Goal: Book appointment/travel/reservation

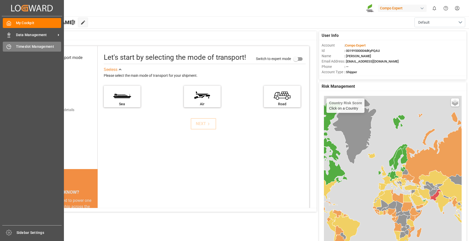
click at [34, 45] on span "Timeslot Management" at bounding box center [38, 46] width 45 height 5
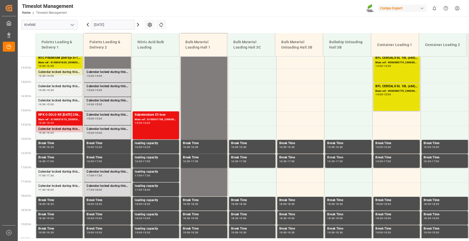
scroll to position [169, 0]
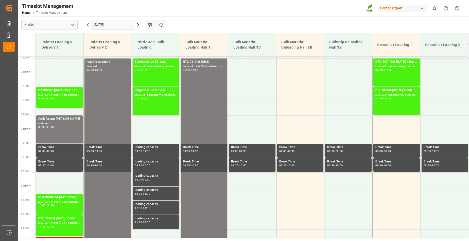
click at [122, 24] on input "[DATE]" at bounding box center [113, 25] width 44 height 10
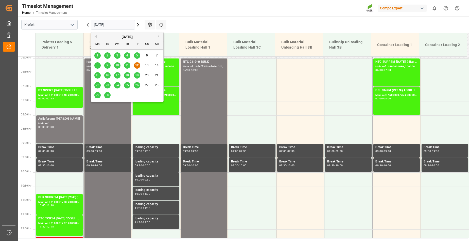
click at [98, 75] on span "15" at bounding box center [97, 75] width 3 height 4
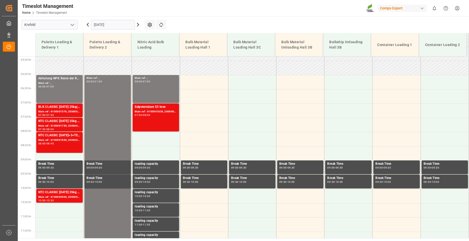
scroll to position [143, 0]
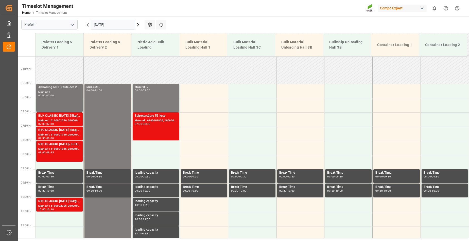
click at [60, 96] on div "06:00 - 07:00" at bounding box center [59, 95] width 42 height 3
click at [55, 119] on div "Main ref : 6100001576, 2000001370" at bounding box center [59, 120] width 42 height 4
click at [66, 135] on div "Main ref : 6100001750, 2000001283" at bounding box center [59, 135] width 42 height 4
click at [67, 146] on div "NTC CLASSIC [DATE]+3+TE 600kg BB" at bounding box center [59, 144] width 42 height 5
click at [64, 203] on div "NTC CLASSIC [DATE] 25kg (x40) DE,EN,PL" at bounding box center [59, 201] width 42 height 5
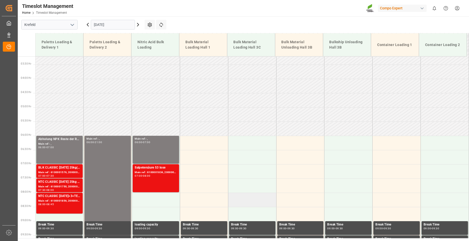
scroll to position [67, 0]
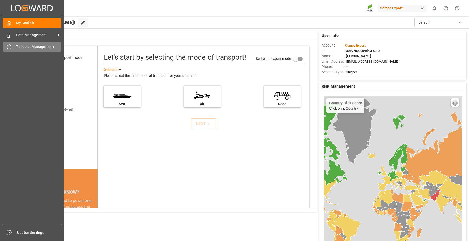
click at [26, 49] on span "Timeslot Management" at bounding box center [38, 46] width 45 height 5
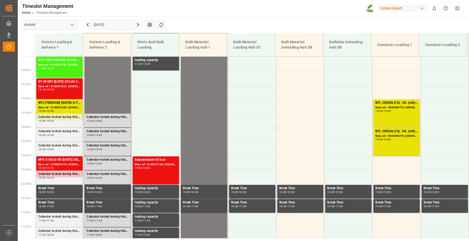
scroll to position [372, 0]
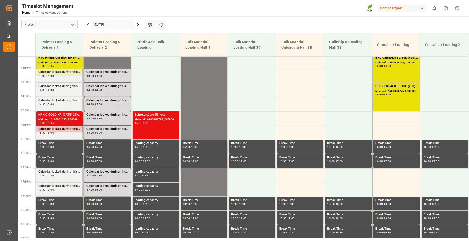
click at [121, 24] on input "[DATE]" at bounding box center [113, 25] width 44 height 10
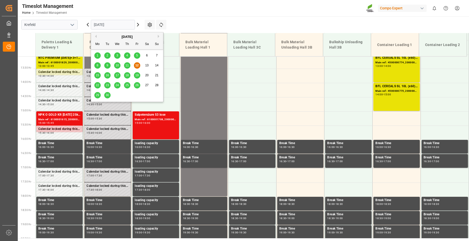
click at [99, 75] on span "15" at bounding box center [97, 75] width 3 height 4
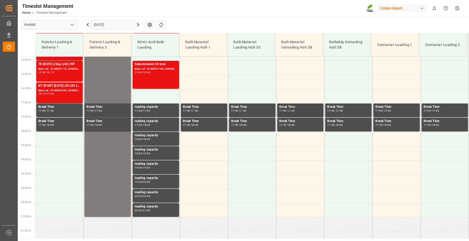
scroll to position [296, 0]
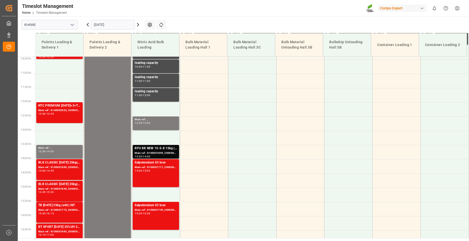
click at [138, 25] on icon at bounding box center [138, 25] width 6 height 6
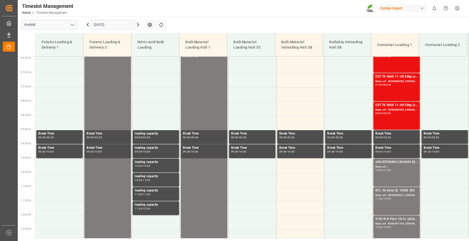
scroll to position [118, 0]
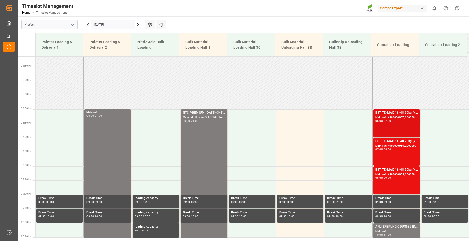
click at [389, 122] on div "EST TE-MAX 11-48 20kg (x45) ES, PT MTO Main ref : 4500000957, 2000000378 06:00 …" at bounding box center [397, 123] width 42 height 26
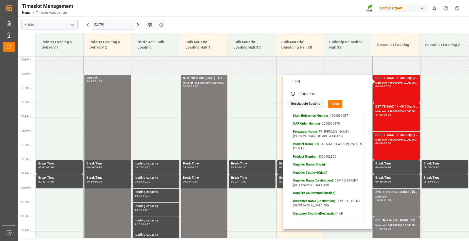
scroll to position [143, 0]
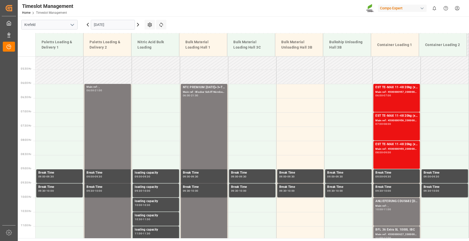
click at [138, 25] on icon at bounding box center [138, 25] width 6 height 6
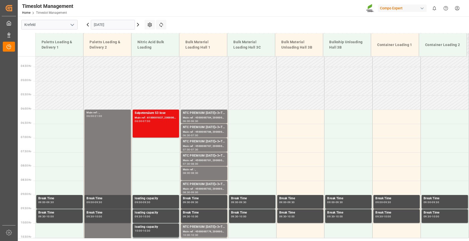
scroll to position [92, 0]
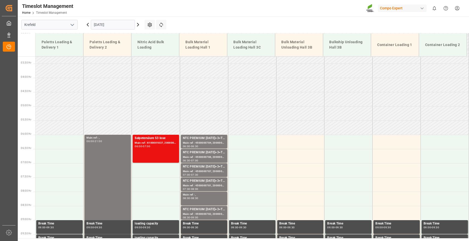
click at [137, 25] on icon at bounding box center [138, 25] width 6 height 6
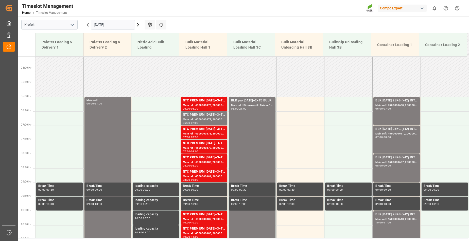
scroll to position [118, 0]
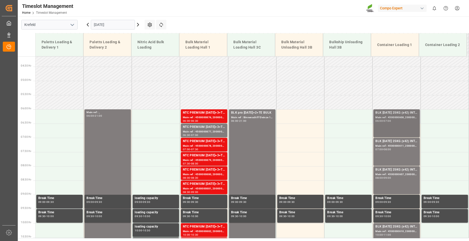
click at [403, 121] on div "06:00 - 07:00" at bounding box center [397, 121] width 42 height 3
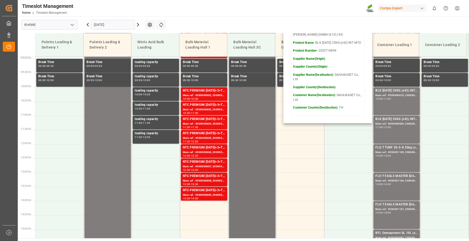
scroll to position [245, 0]
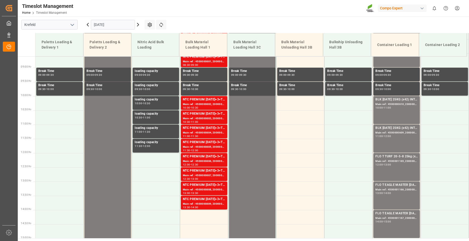
click at [390, 188] on div "Main ref : 4500001166, 2000000989" at bounding box center [397, 189] width 42 height 4
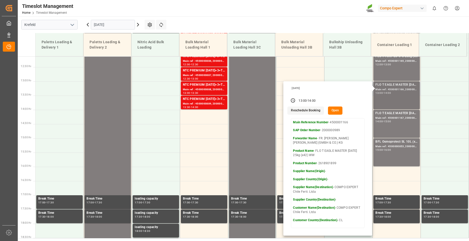
scroll to position [346, 0]
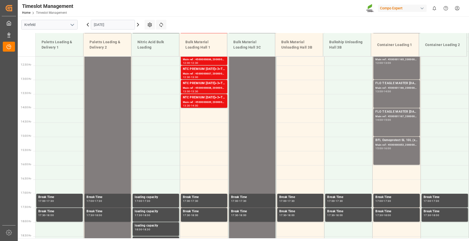
click at [389, 123] on div "FLO T EAGLE MASTER 19-5-10 25kg (x42) WW Main ref : 4500001167, 2000000989 14:0…" at bounding box center [397, 122] width 42 height 26
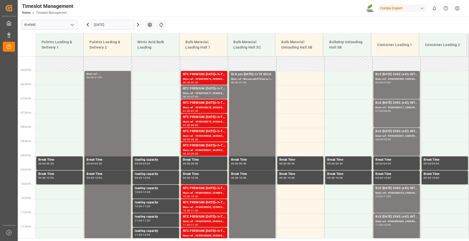
scroll to position [143, 0]
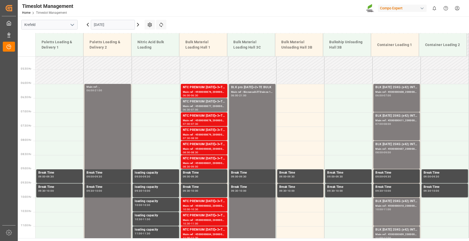
click at [88, 24] on icon at bounding box center [88, 25] width 6 height 6
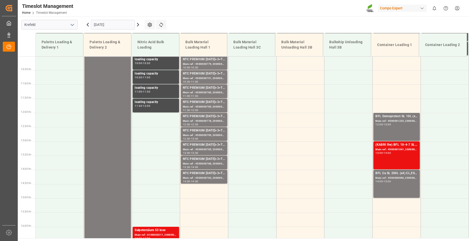
scroll to position [296, 0]
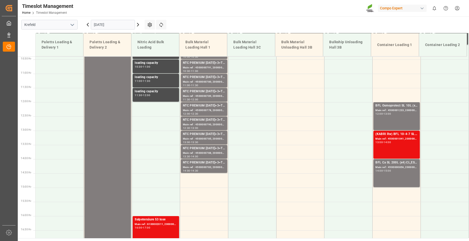
click at [87, 25] on icon at bounding box center [88, 25] width 6 height 6
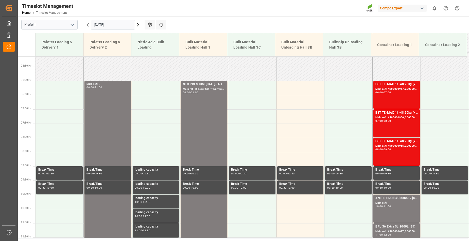
scroll to position [194, 0]
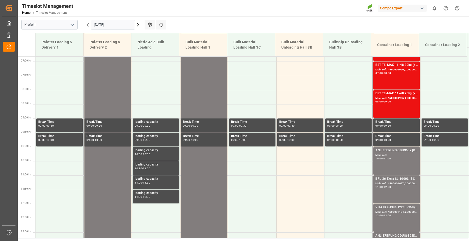
click at [137, 24] on icon at bounding box center [138, 25] width 6 height 6
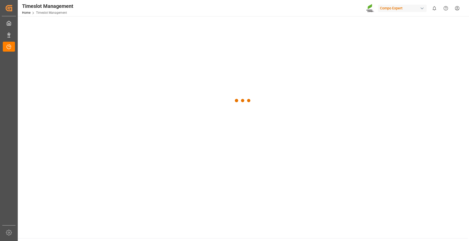
click at [137, 24] on div at bounding box center [243, 100] width 451 height 169
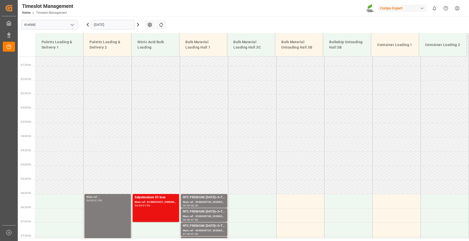
scroll to position [119, 0]
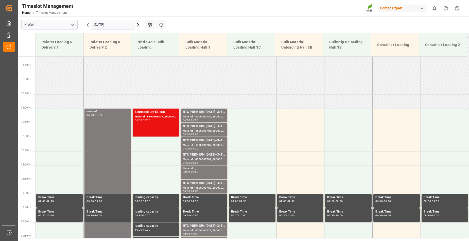
click at [137, 24] on icon at bounding box center [138, 25] width 6 height 6
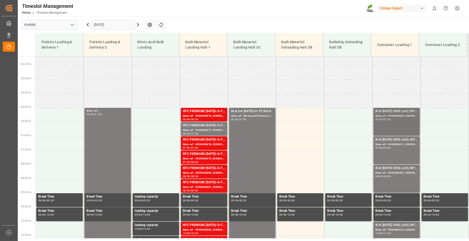
scroll to position [118, 0]
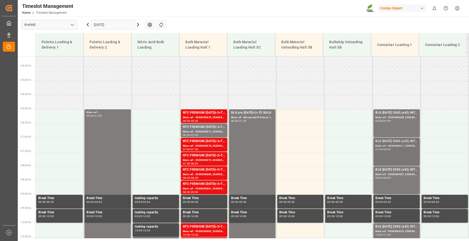
click at [394, 149] on div "07:00 - 08:00" at bounding box center [397, 149] width 42 height 3
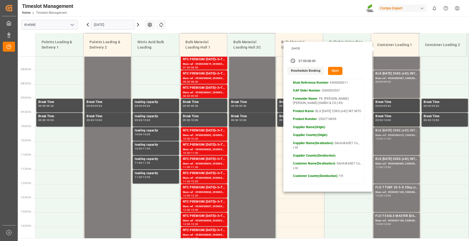
scroll to position [219, 0]
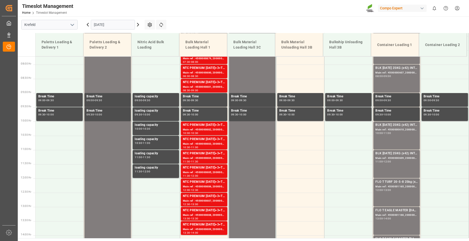
click at [137, 25] on icon at bounding box center [138, 25] width 6 height 6
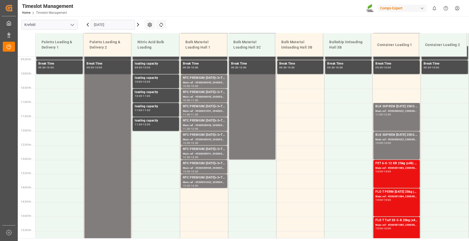
scroll to position [270, 0]
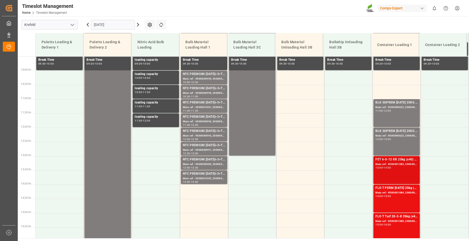
click at [388, 176] on div "FET 6-0-12 KR 25kg (x40) EN;FET 6-0-12 KR 25kgx40 DE,AT,FR,ES,IT Main ref : 450…" at bounding box center [397, 170] width 42 height 26
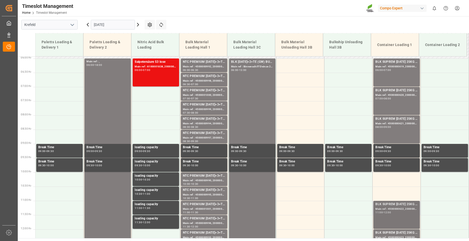
scroll to position [194, 0]
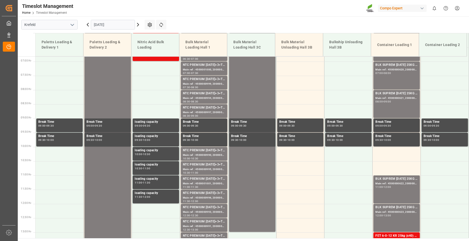
click at [390, 73] on div "08:00" at bounding box center [387, 73] width 7 height 2
